Goal: Task Accomplishment & Management: Use online tool/utility

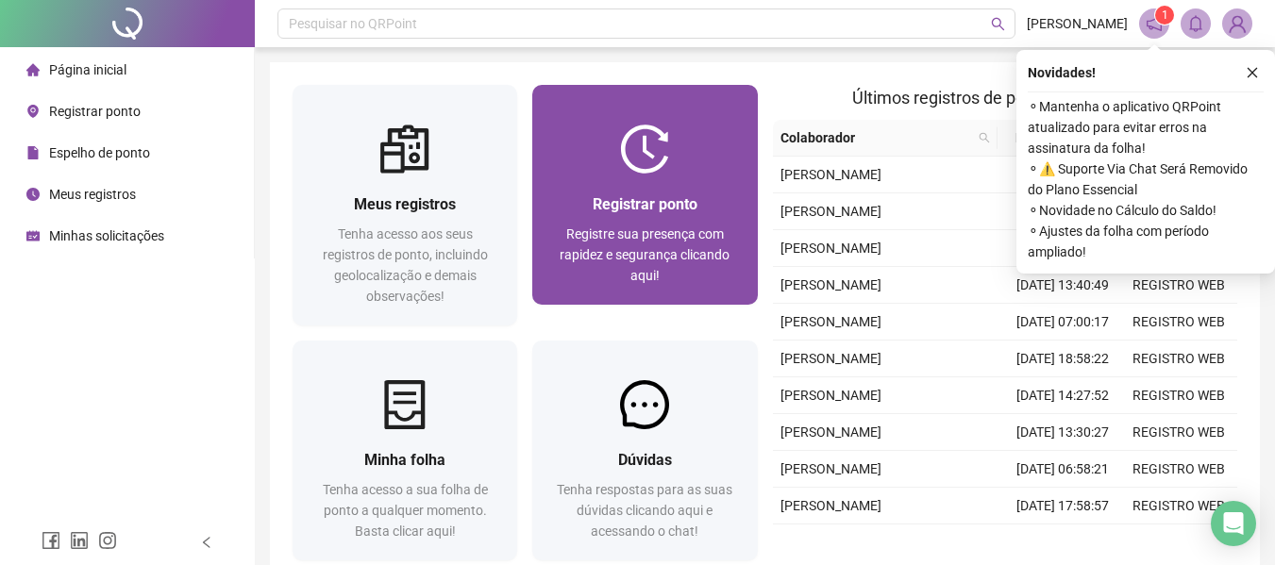
click at [685, 227] on span "Registre sua presença com rapidez e segurança clicando aqui!" at bounding box center [645, 255] width 170 height 57
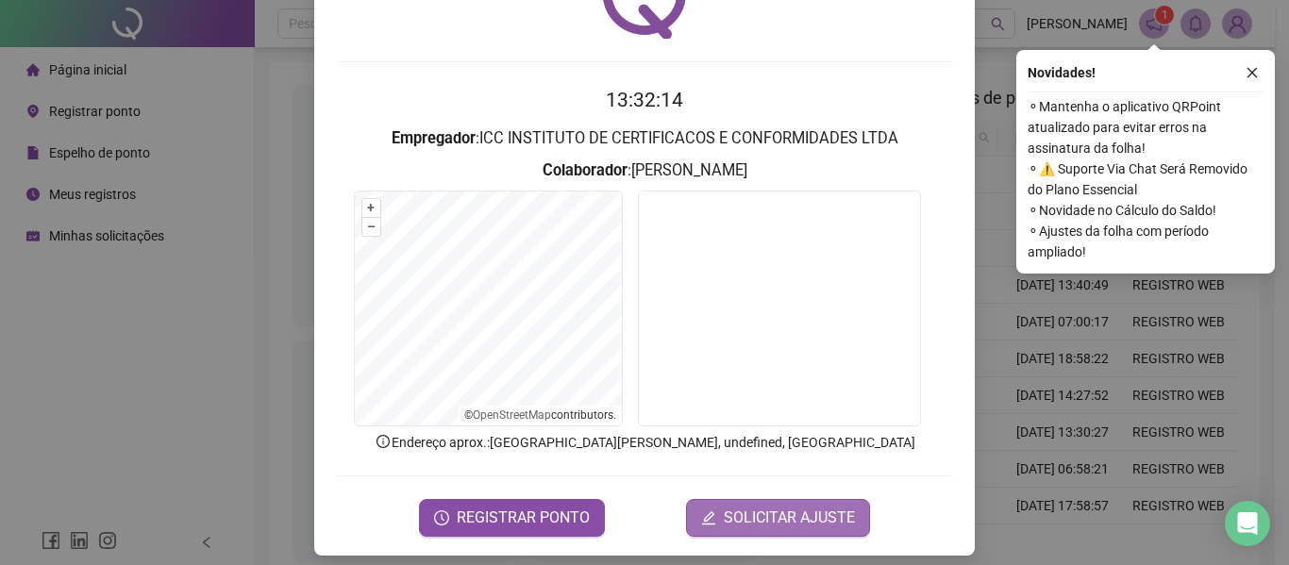
scroll to position [130, 0]
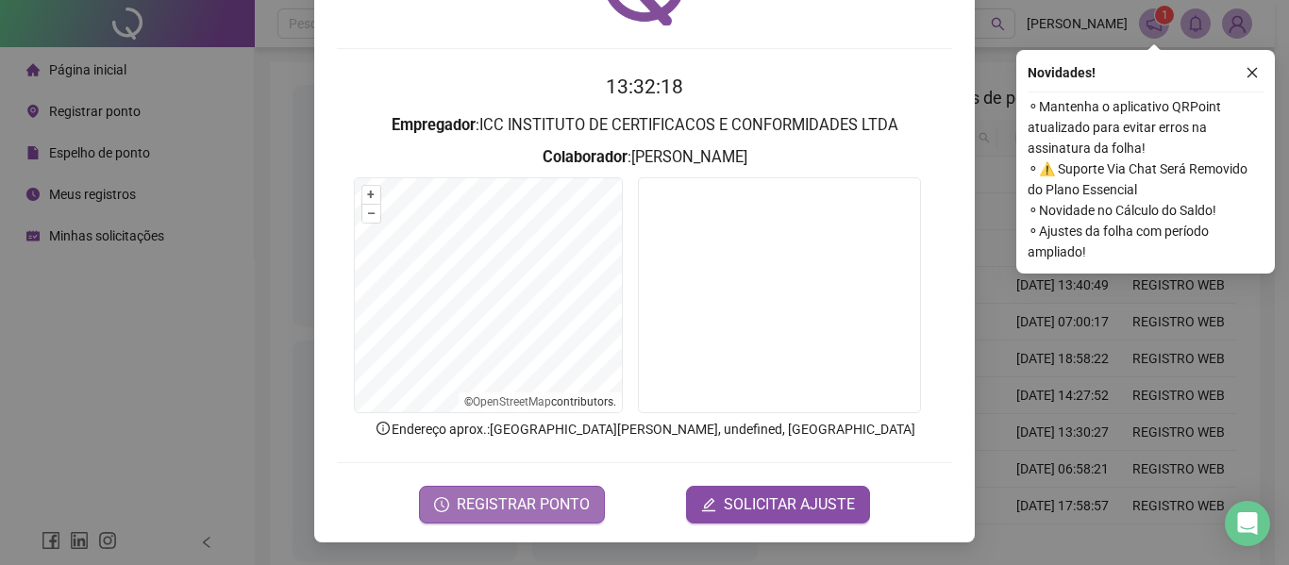
click at [514, 514] on span "REGISTRAR PONTO" at bounding box center [523, 505] width 133 height 23
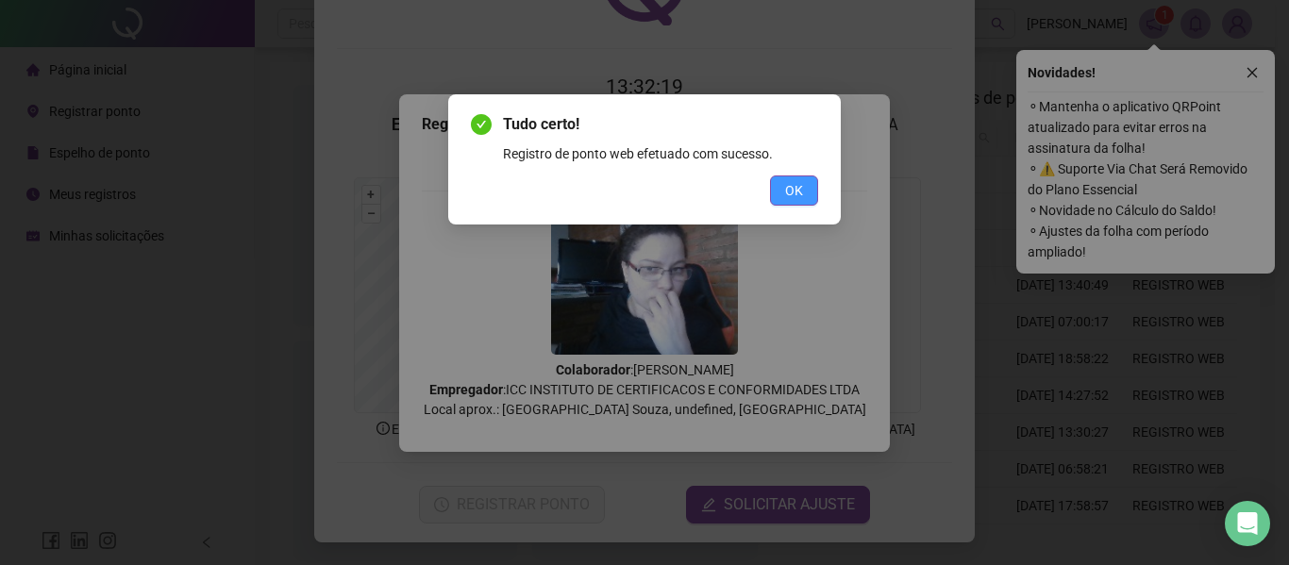
click at [794, 194] on span "OK" at bounding box center [794, 190] width 18 height 21
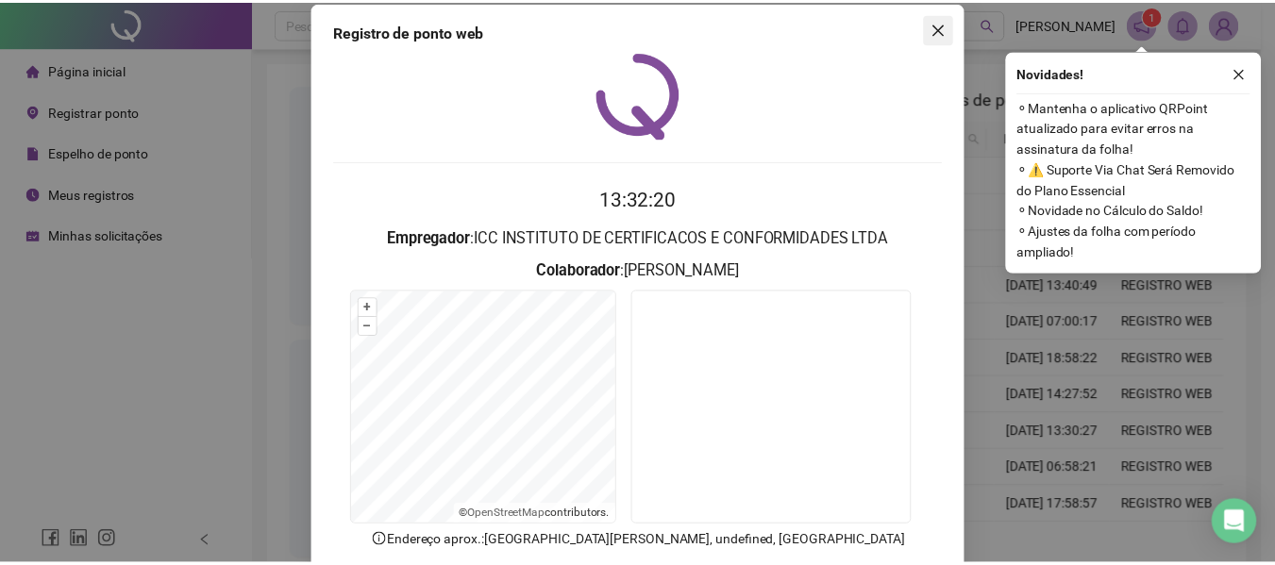
scroll to position [0, 0]
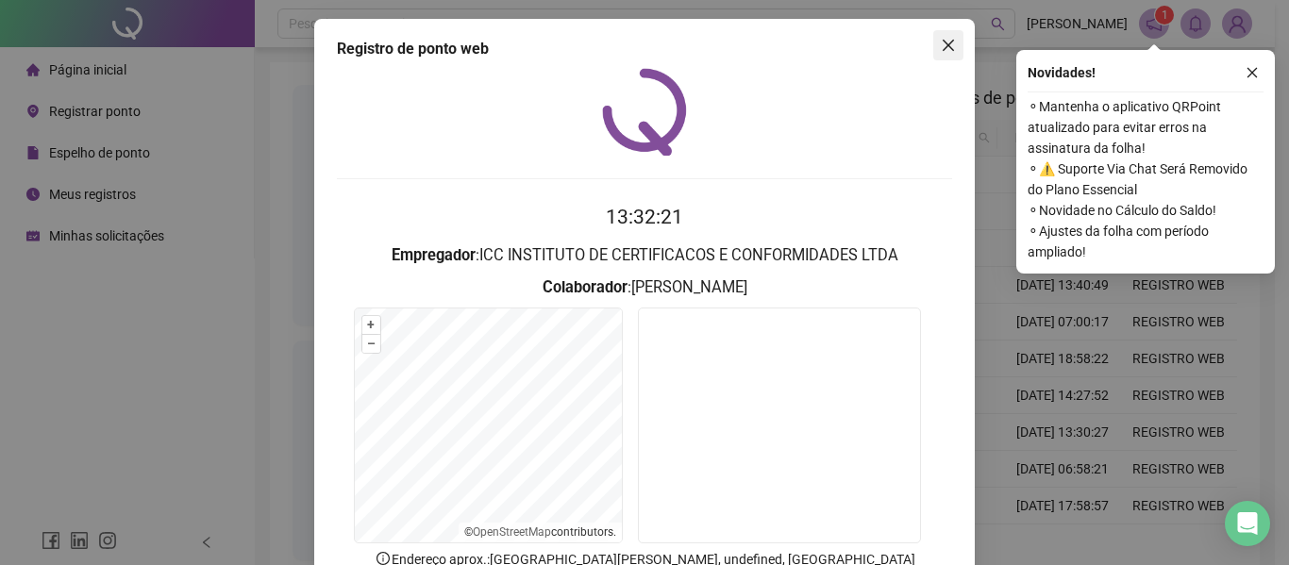
click at [950, 42] on span "Close" at bounding box center [949, 45] width 30 height 15
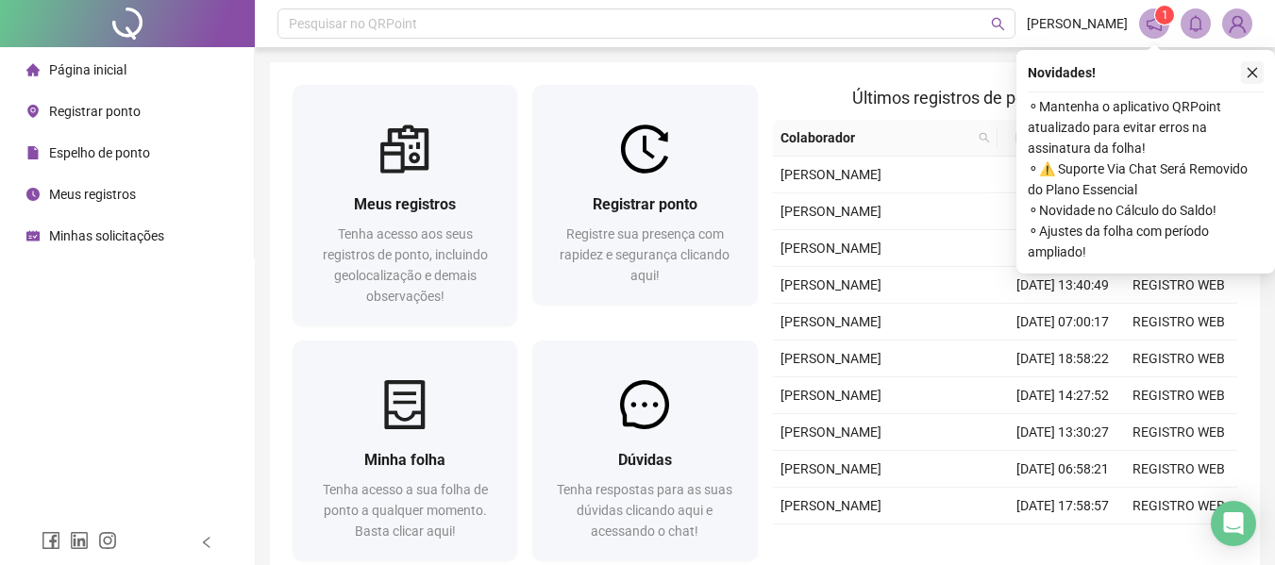
click at [1248, 64] on button "button" at bounding box center [1252, 72] width 23 height 23
